Goal: Information Seeking & Learning: Learn about a topic

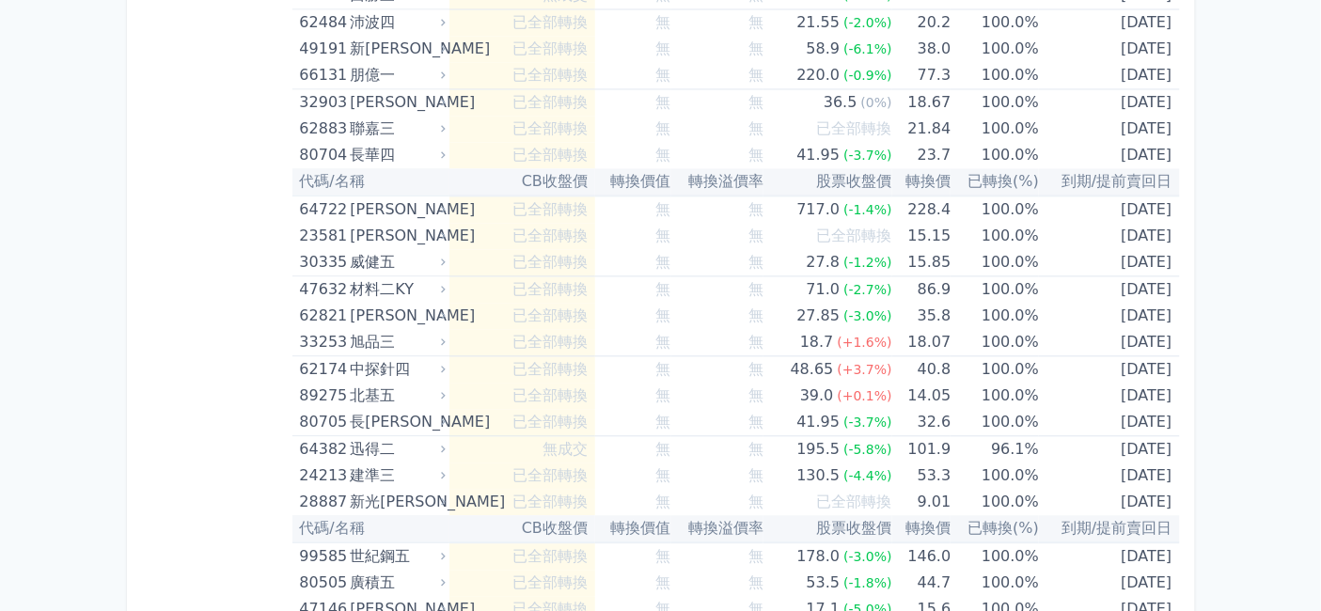
scroll to position [10654, 0]
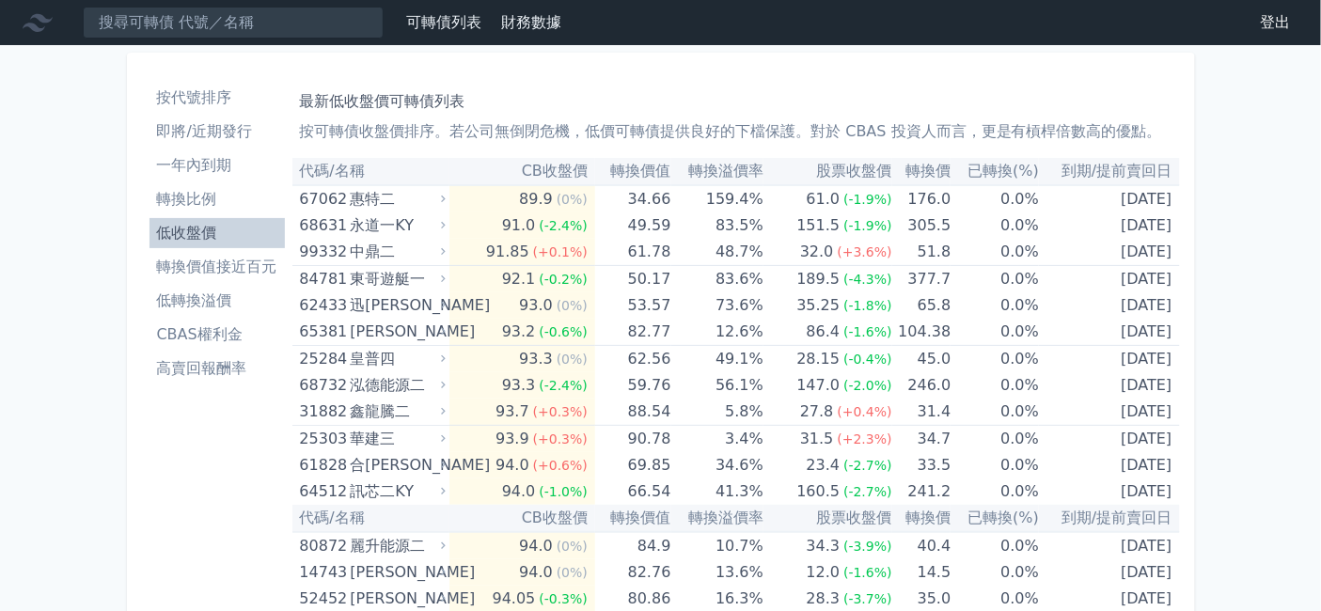
click at [149, 143] on li "即將/近期發行" at bounding box center [216, 131] width 135 height 23
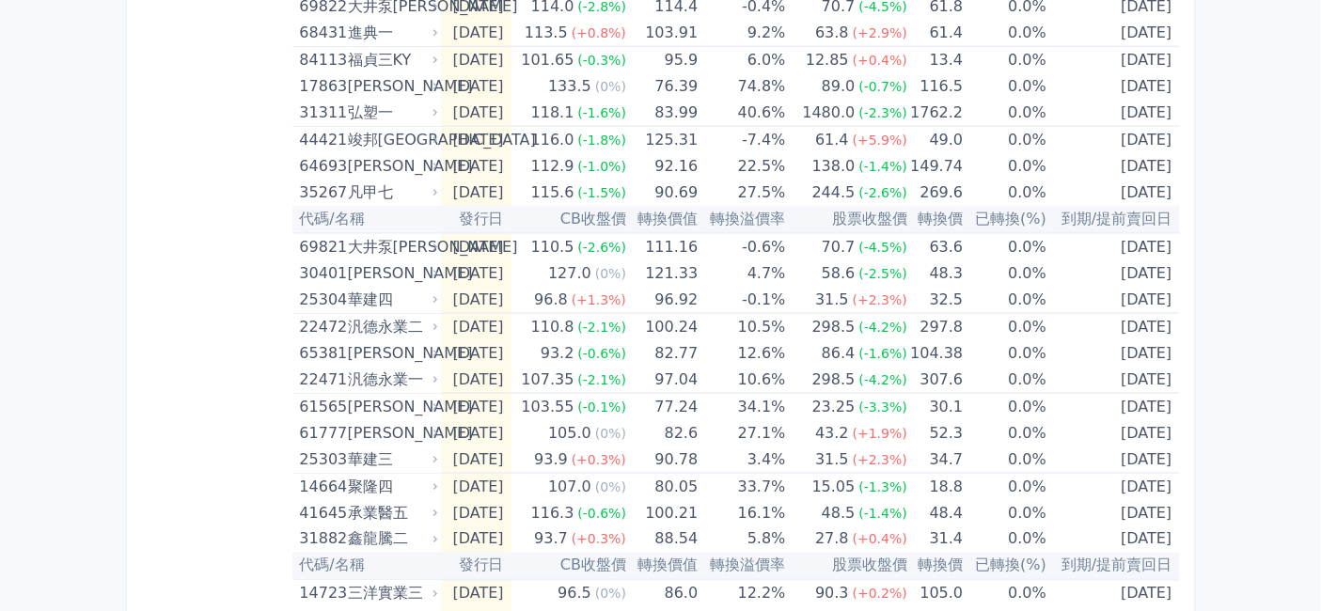
scroll to position [733, 0]
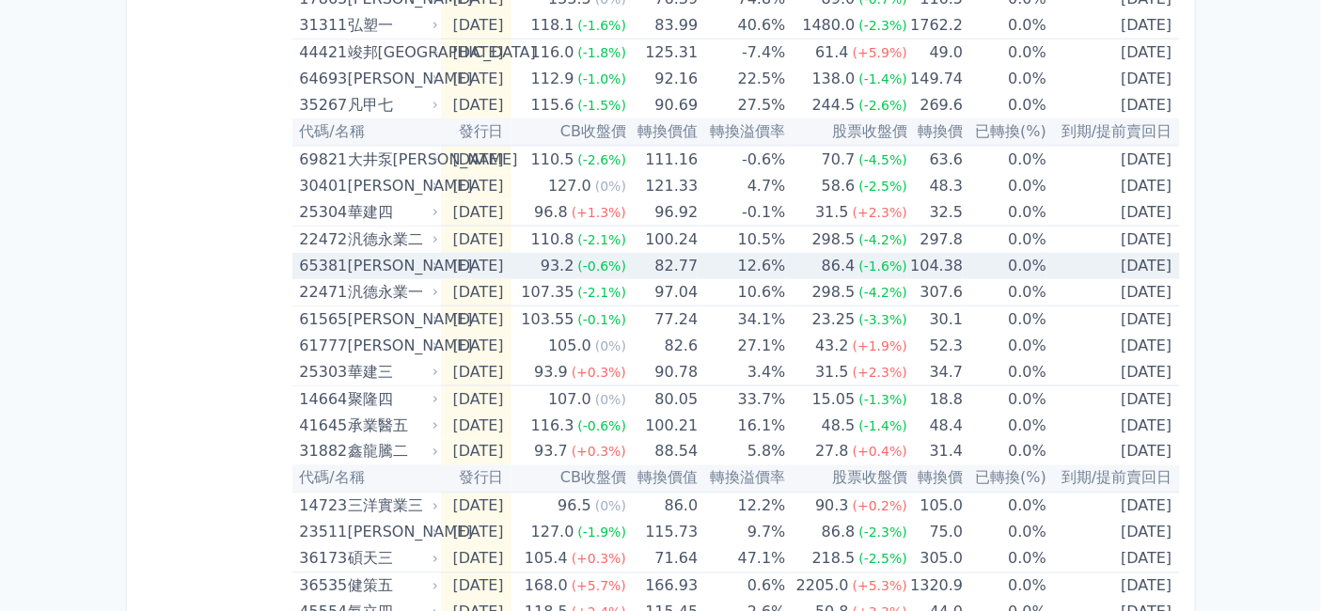
click at [348, 279] on div "[PERSON_NAME]" at bounding box center [391, 266] width 86 height 26
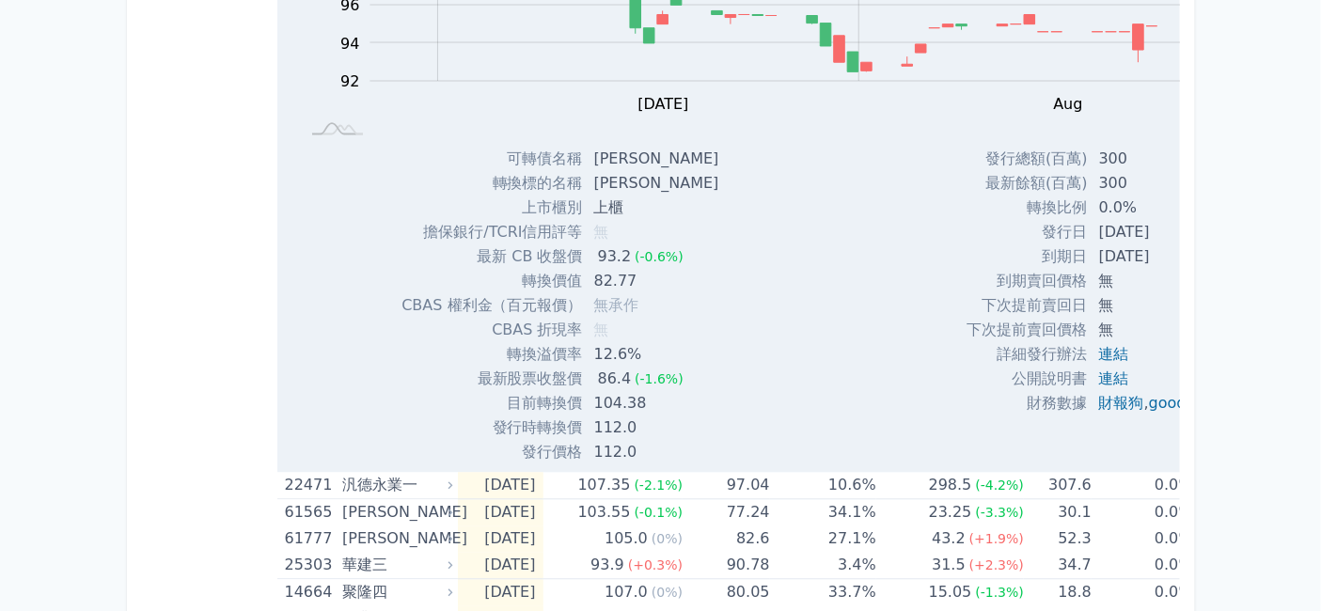
scroll to position [1046, 0]
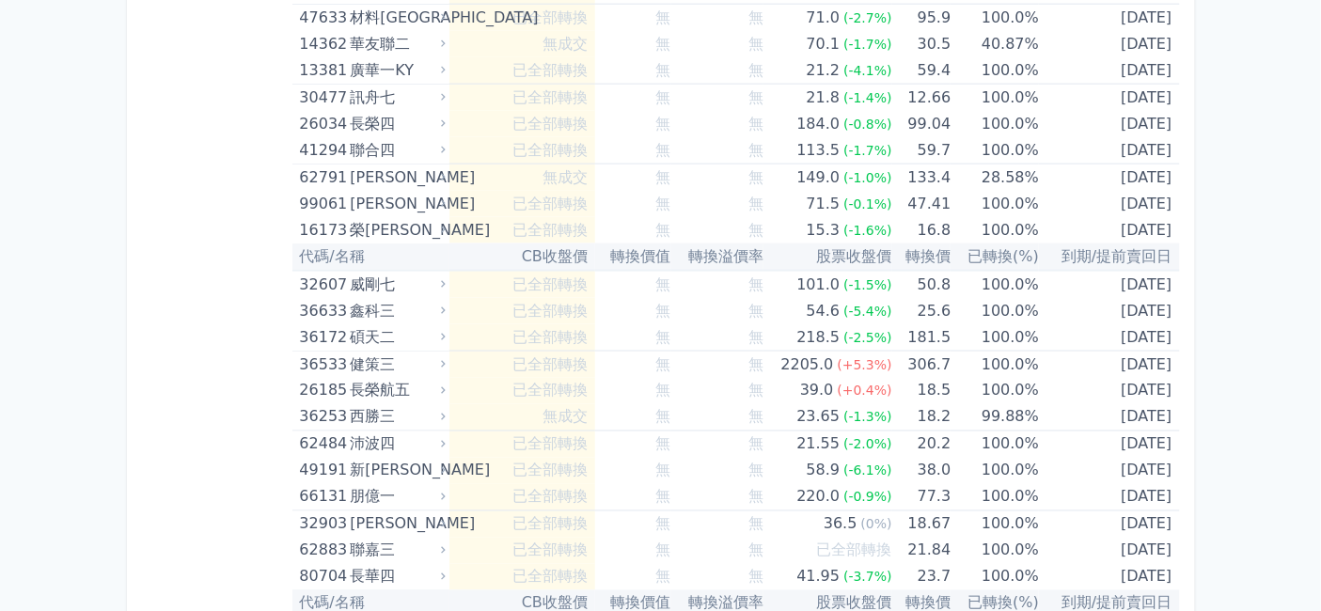
scroll to position [10235, 0]
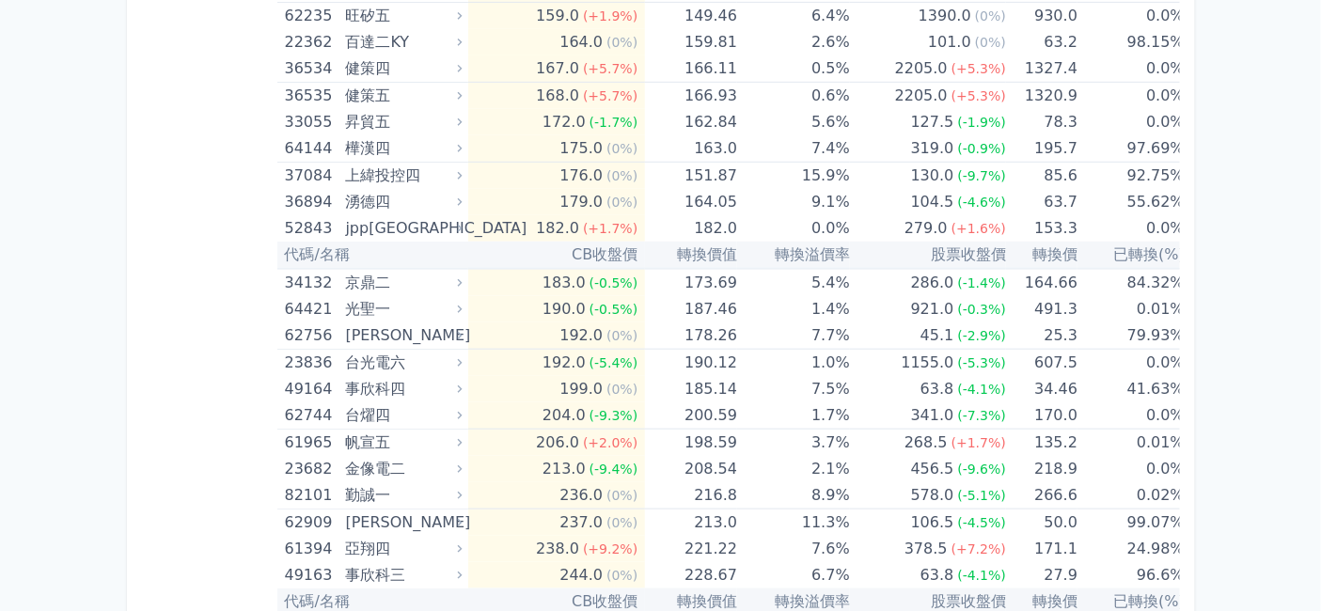
scroll to position [9922, 0]
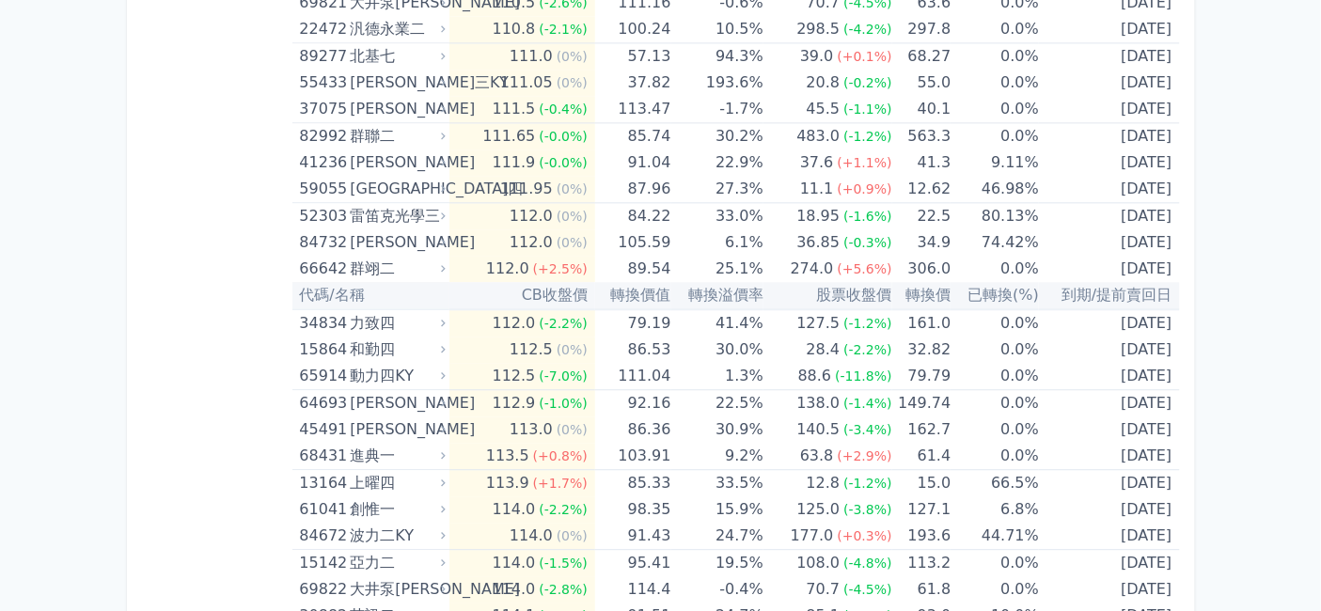
scroll to position [6058, 0]
